Goal: Find contact information: Find contact information

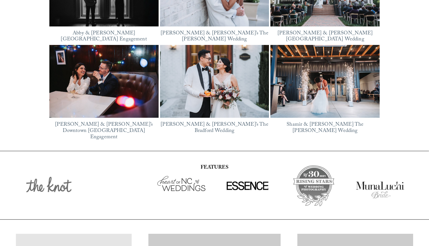
scroll to position [789, 0]
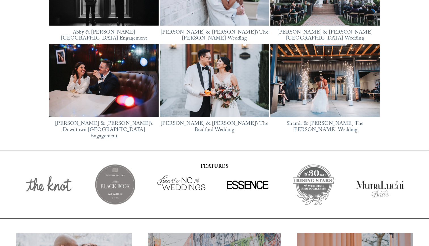
click at [36, 178] on div at bounding box center [48, 183] width 51 height 51
click at [51, 182] on div at bounding box center [48, 183] width 51 height 51
click at [101, 175] on div at bounding box center [115, 183] width 66 height 51
click at [249, 175] on div at bounding box center [247, 183] width 51 height 51
click at [310, 174] on div at bounding box center [314, 183] width 66 height 51
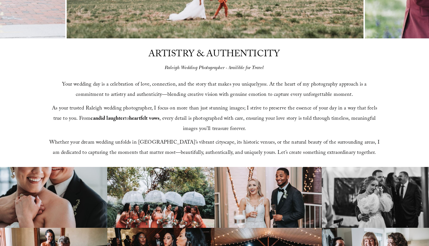
scroll to position [6, 0]
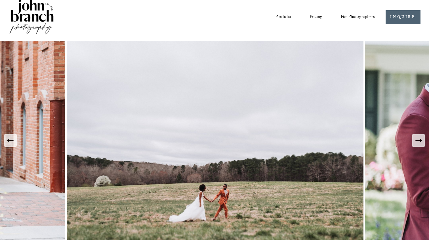
click at [417, 142] on icon "Next Slide" at bounding box center [419, 140] width 8 height 8
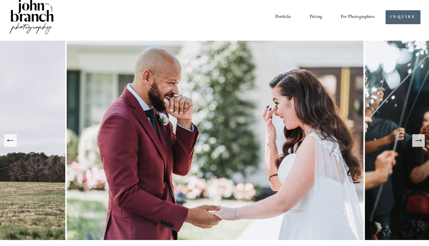
click at [417, 142] on icon "Next Slide" at bounding box center [419, 140] width 8 height 8
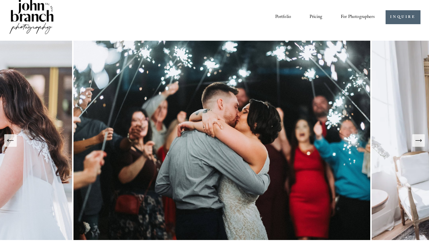
click at [417, 142] on icon "Next Slide" at bounding box center [419, 140] width 8 height 8
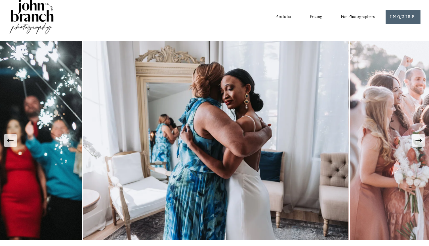
click at [157, 117] on img at bounding box center [217, 140] width 266 height 199
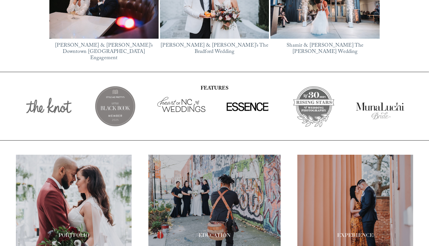
scroll to position [910, 0]
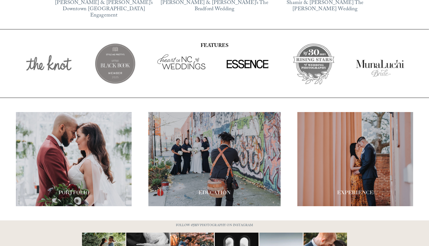
drag, startPoint x: 47, startPoint y: 57, endPoint x: 39, endPoint y: 56, distance: 8.3
click at [39, 56] on div at bounding box center [48, 63] width 51 height 51
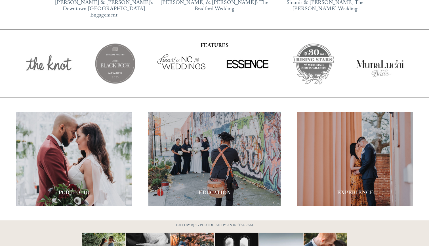
click at [312, 52] on div at bounding box center [314, 63] width 66 height 51
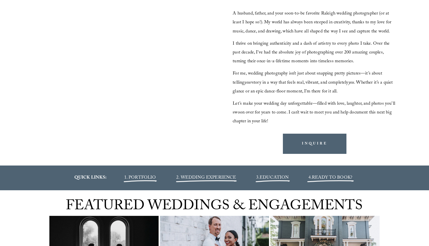
scroll to position [501, 0]
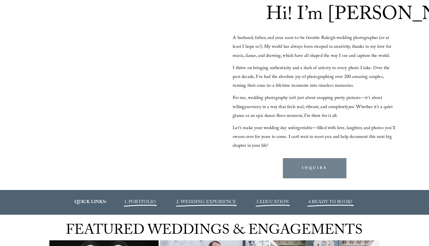
click at [318, 177] on link "INQUIRE" at bounding box center [315, 168] width 64 height 20
